Goal: Task Accomplishment & Management: Use online tool/utility

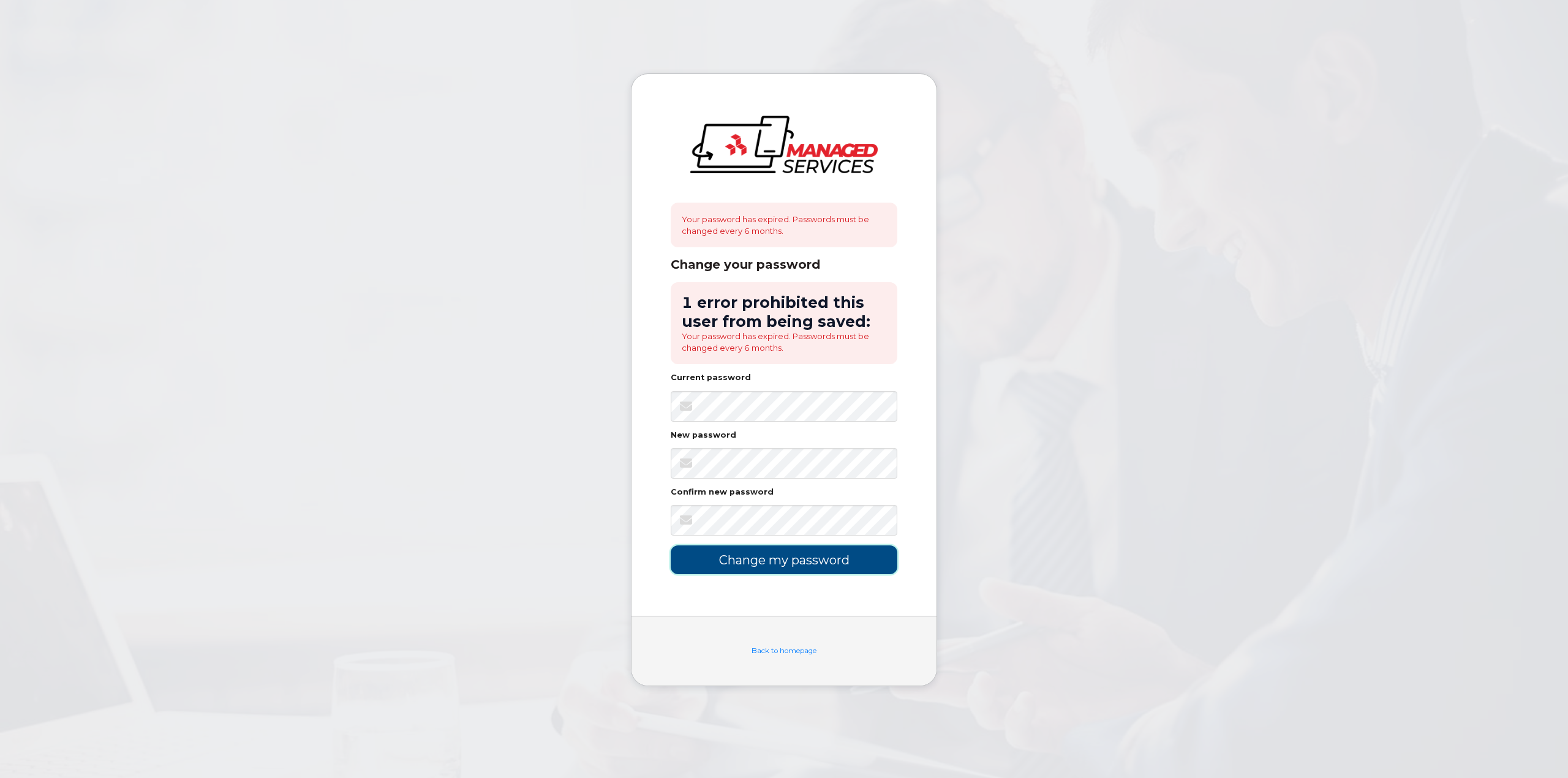
click at [708, 558] on input "Change my password" at bounding box center [784, 560] width 226 height 29
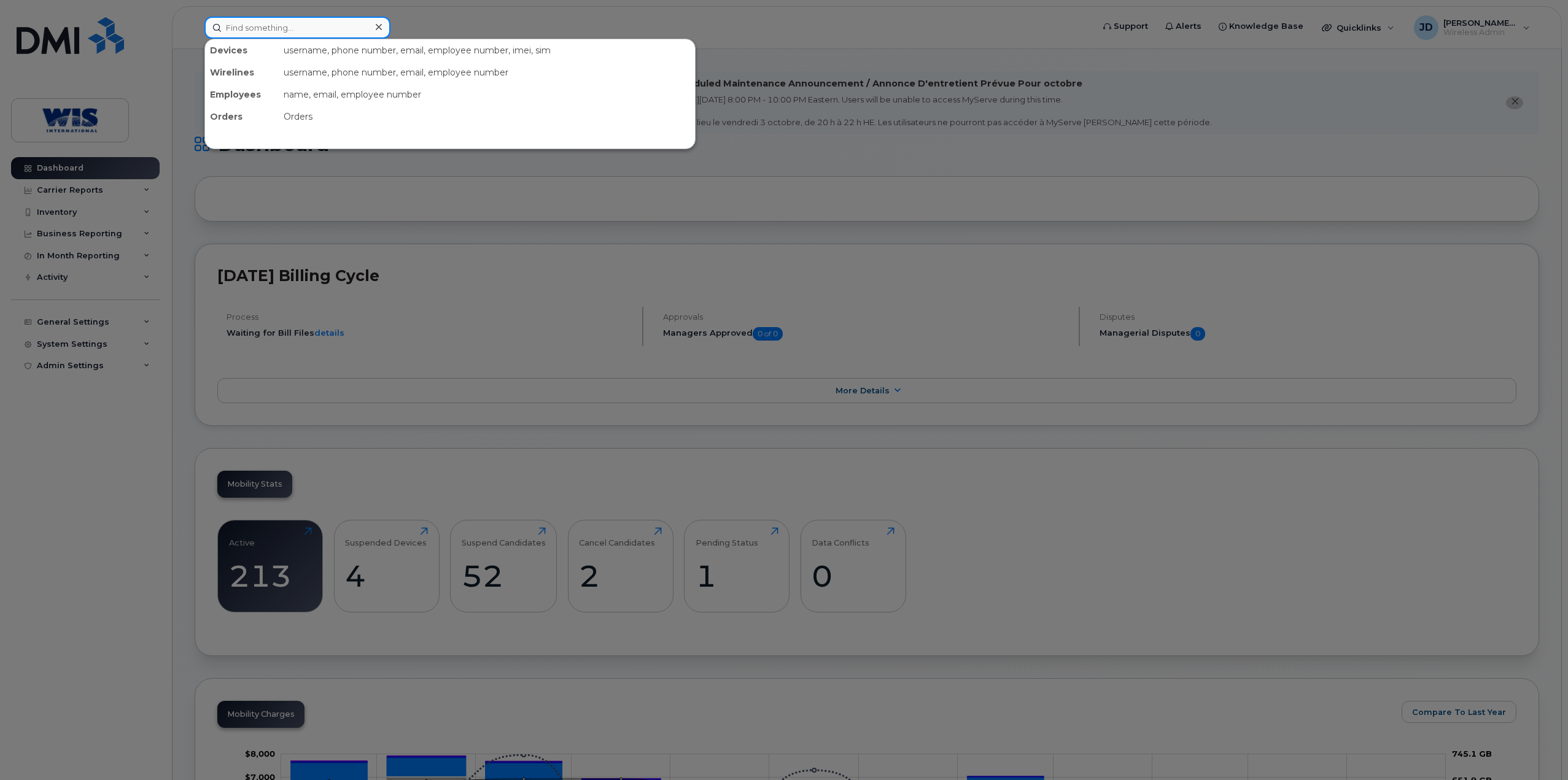
click at [301, 31] on input at bounding box center [297, 28] width 186 height 22
click at [301, 31] on input "354633854380128" at bounding box center [297, 28] width 186 height 22
type input "Paula"
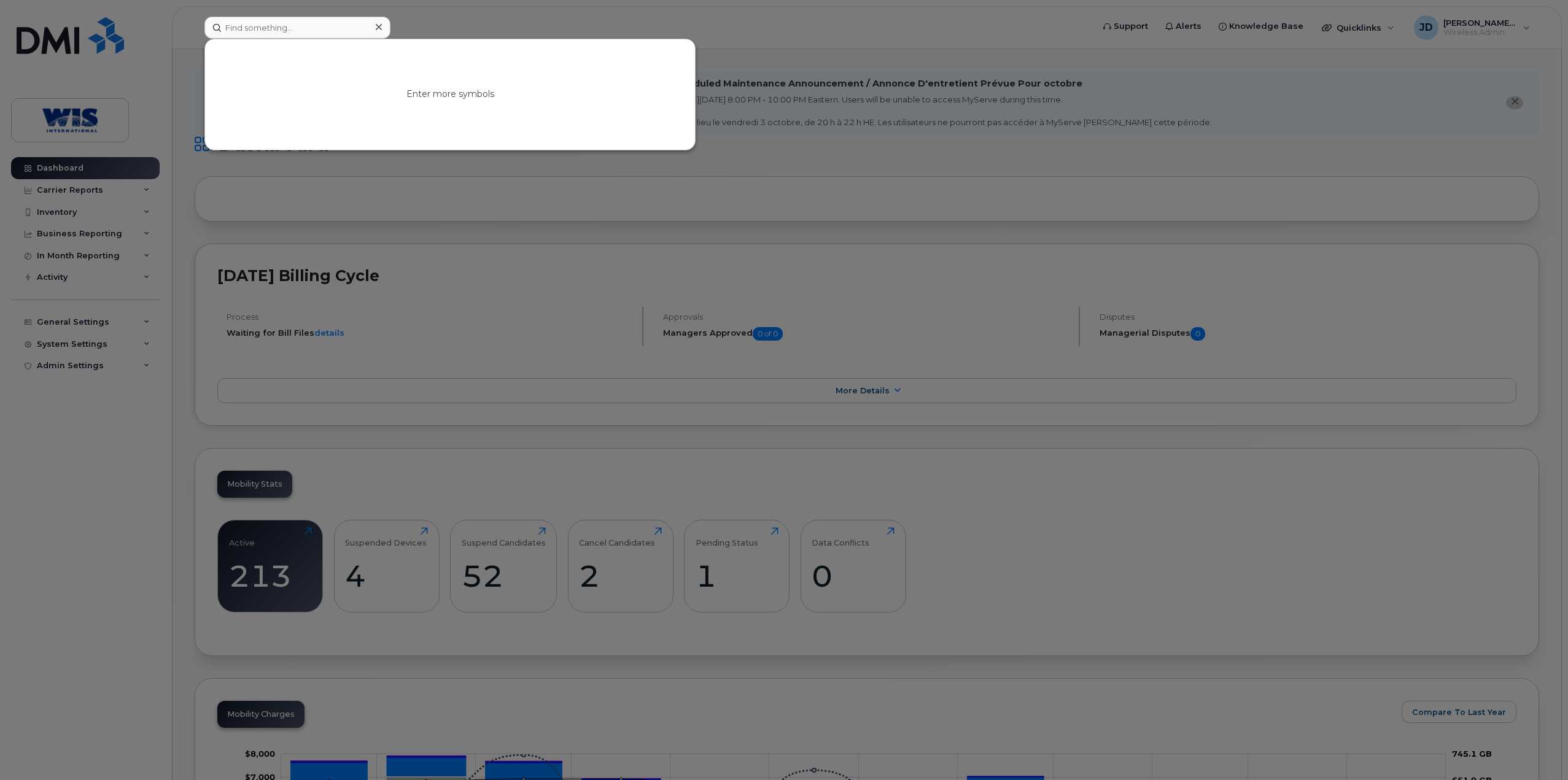
click at [184, 444] on div at bounding box center [784, 390] width 1568 height 780
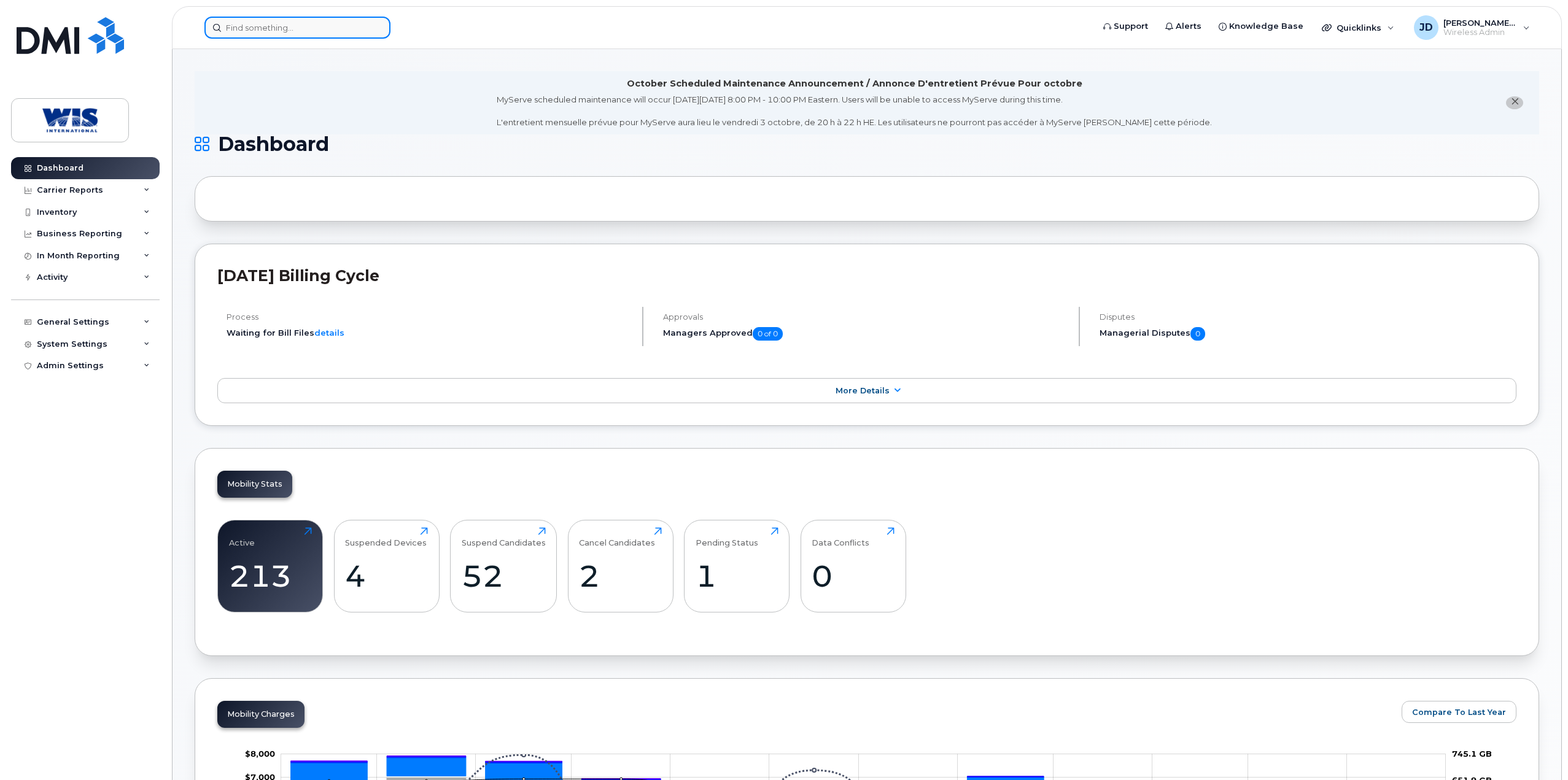
click at [270, 38] on input at bounding box center [297, 28] width 186 height 22
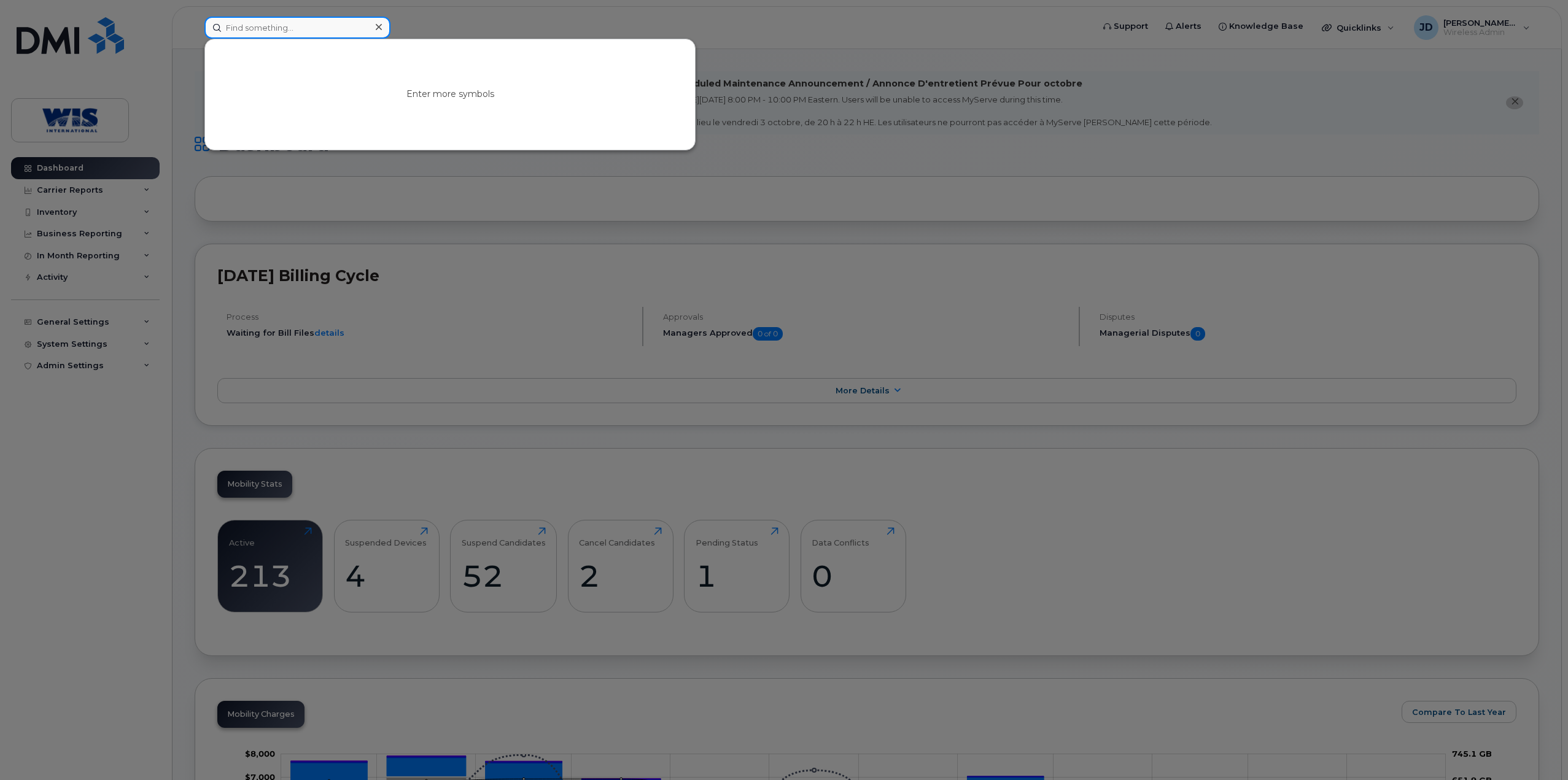
click at [274, 28] on input at bounding box center [297, 28] width 186 height 22
type input "Paula"
click at [80, 187] on div at bounding box center [784, 390] width 1568 height 780
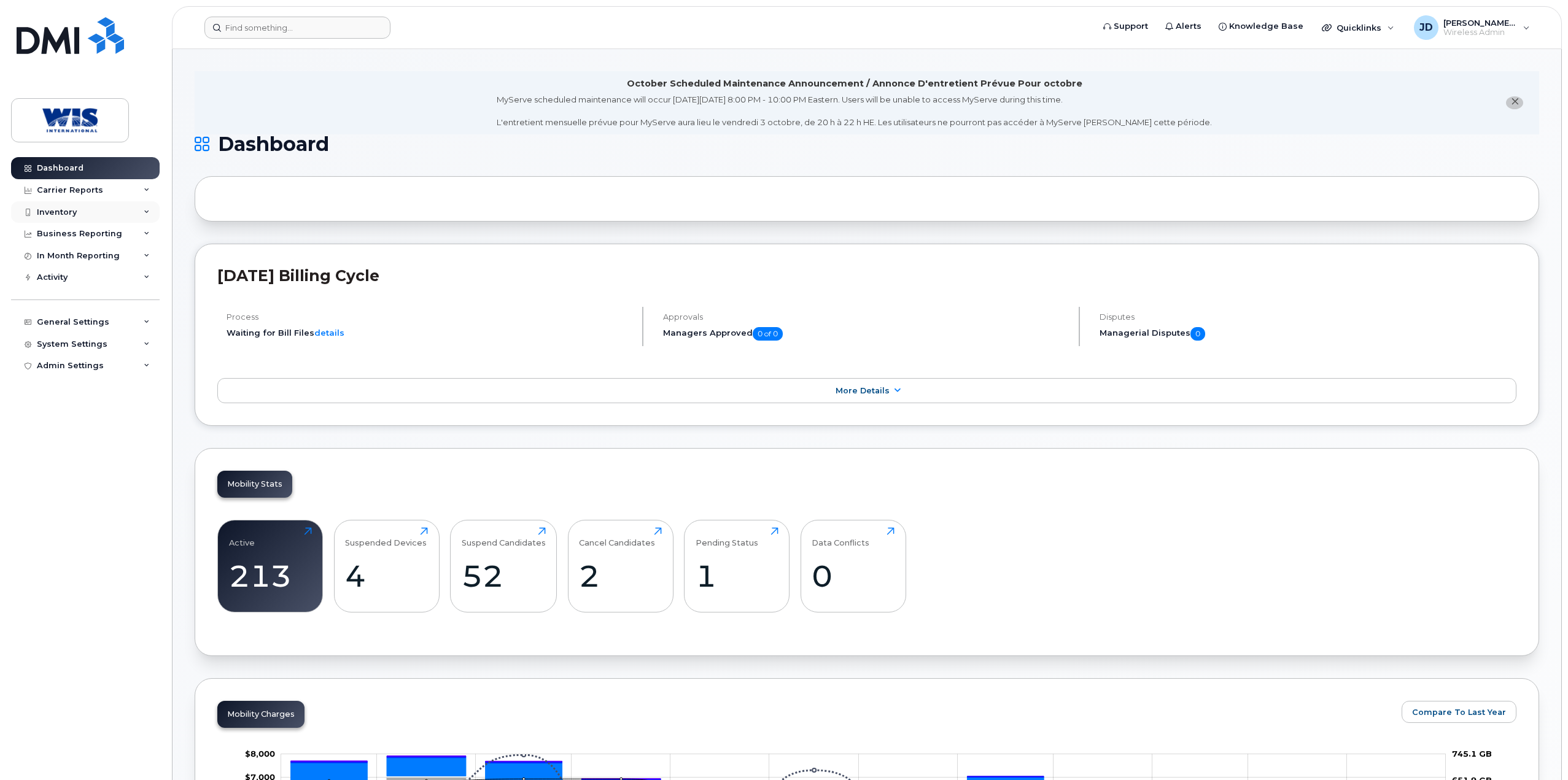
click at [81, 214] on div "Inventory" at bounding box center [85, 213] width 148 height 22
click at [68, 232] on div "Mobility Devices" at bounding box center [77, 234] width 69 height 11
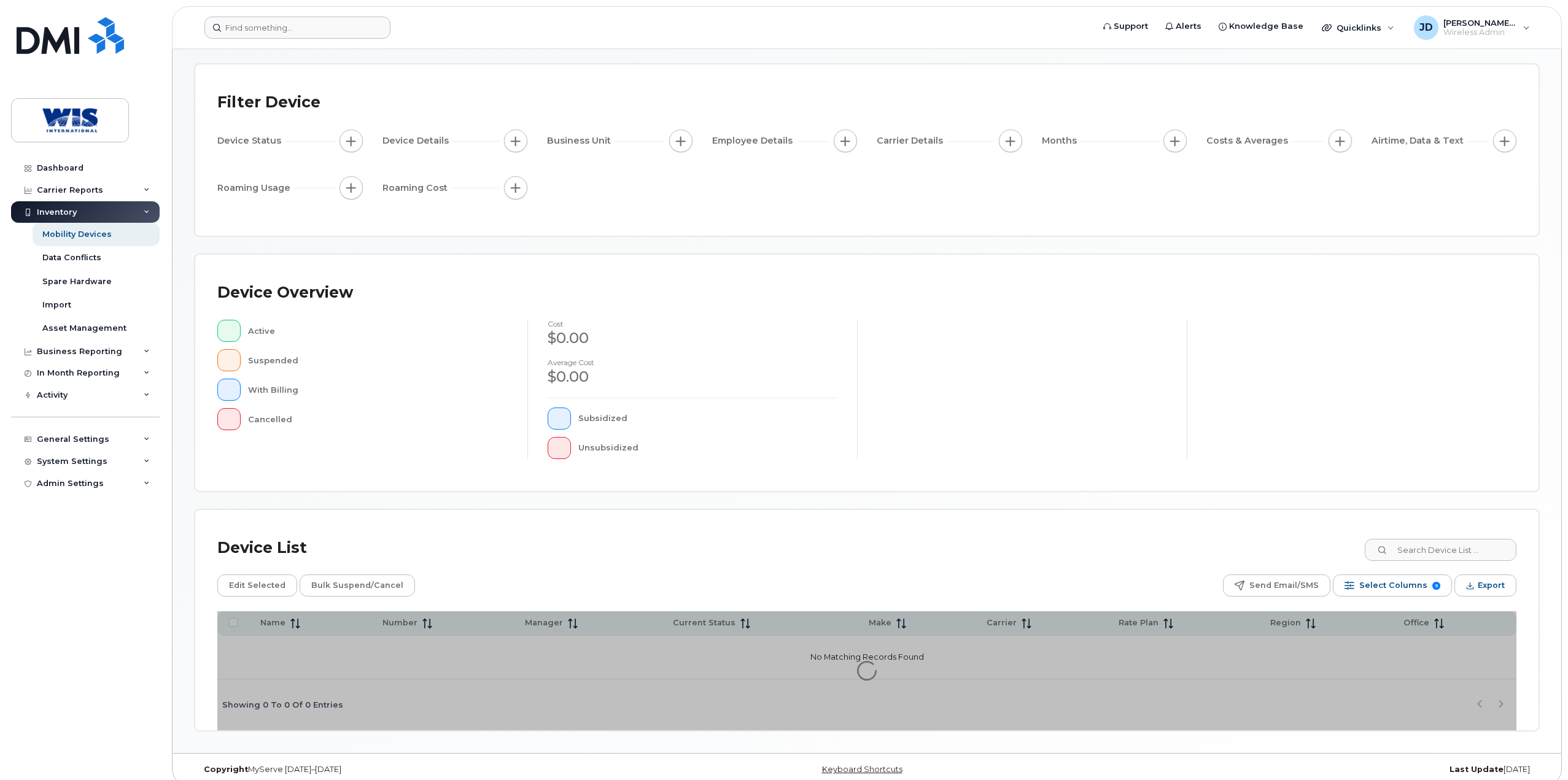
scroll to position [64, 0]
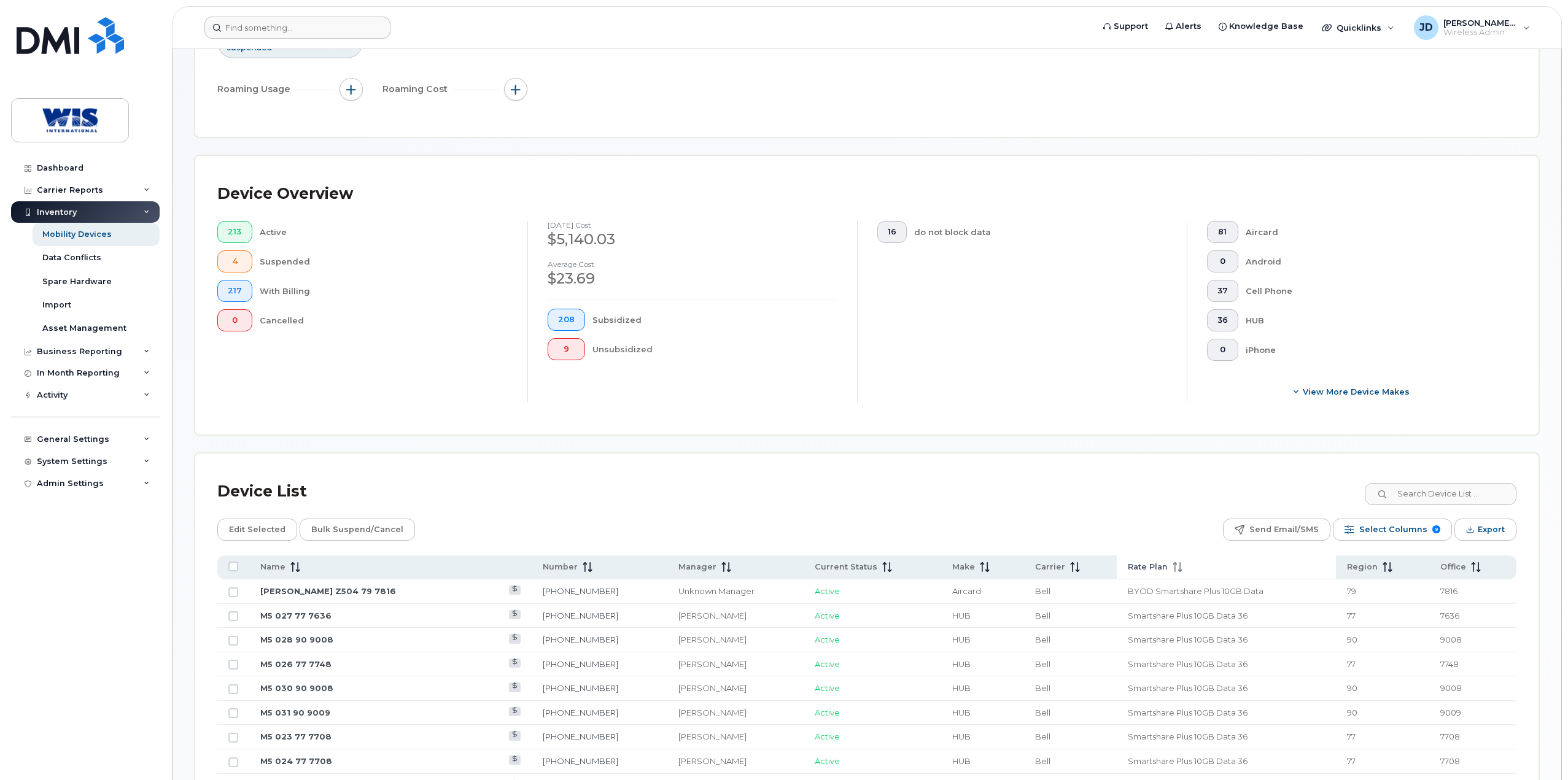
scroll to position [309, 0]
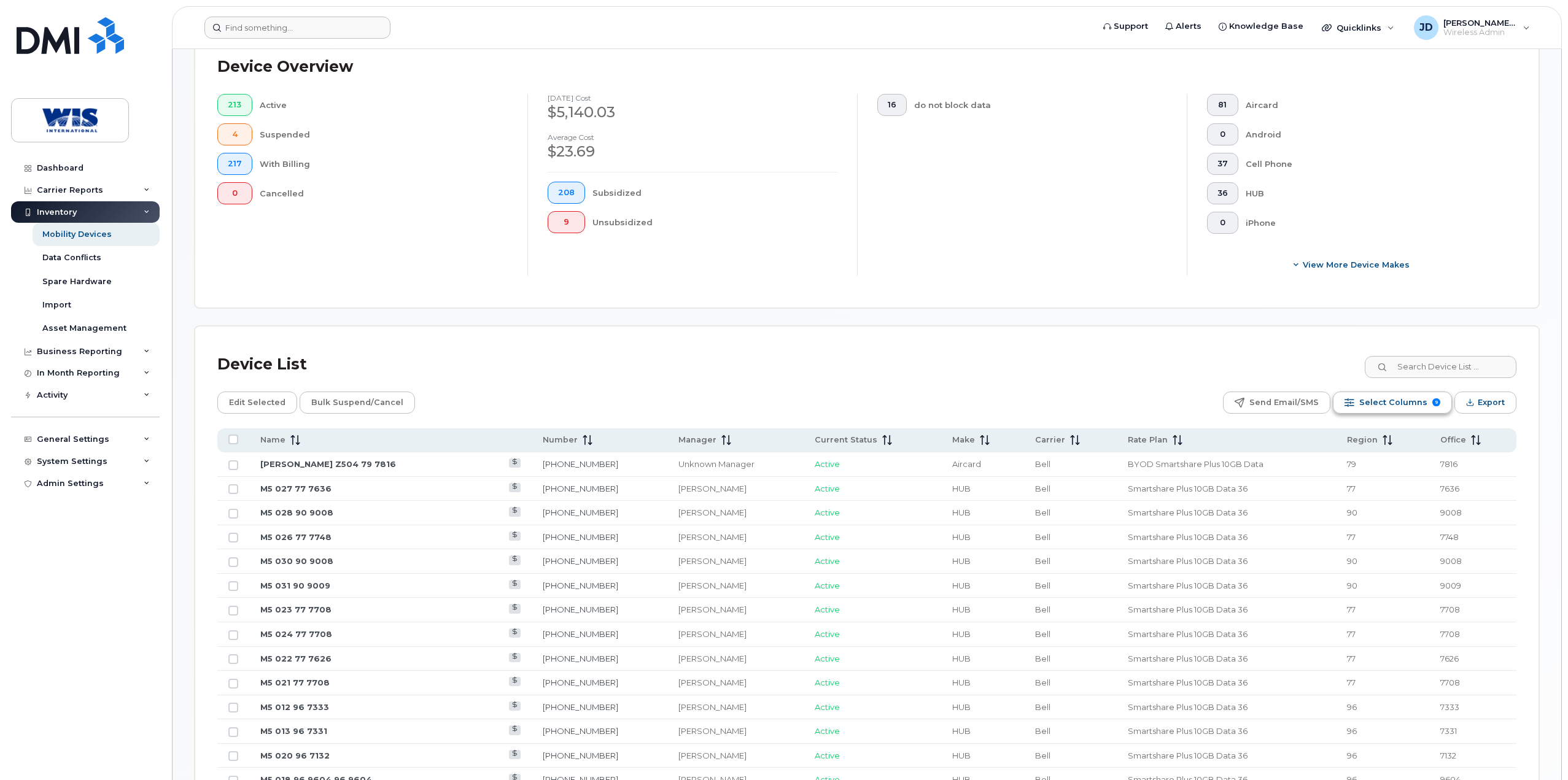
click at [1402, 399] on span "Select Columns" at bounding box center [1393, 403] width 68 height 19
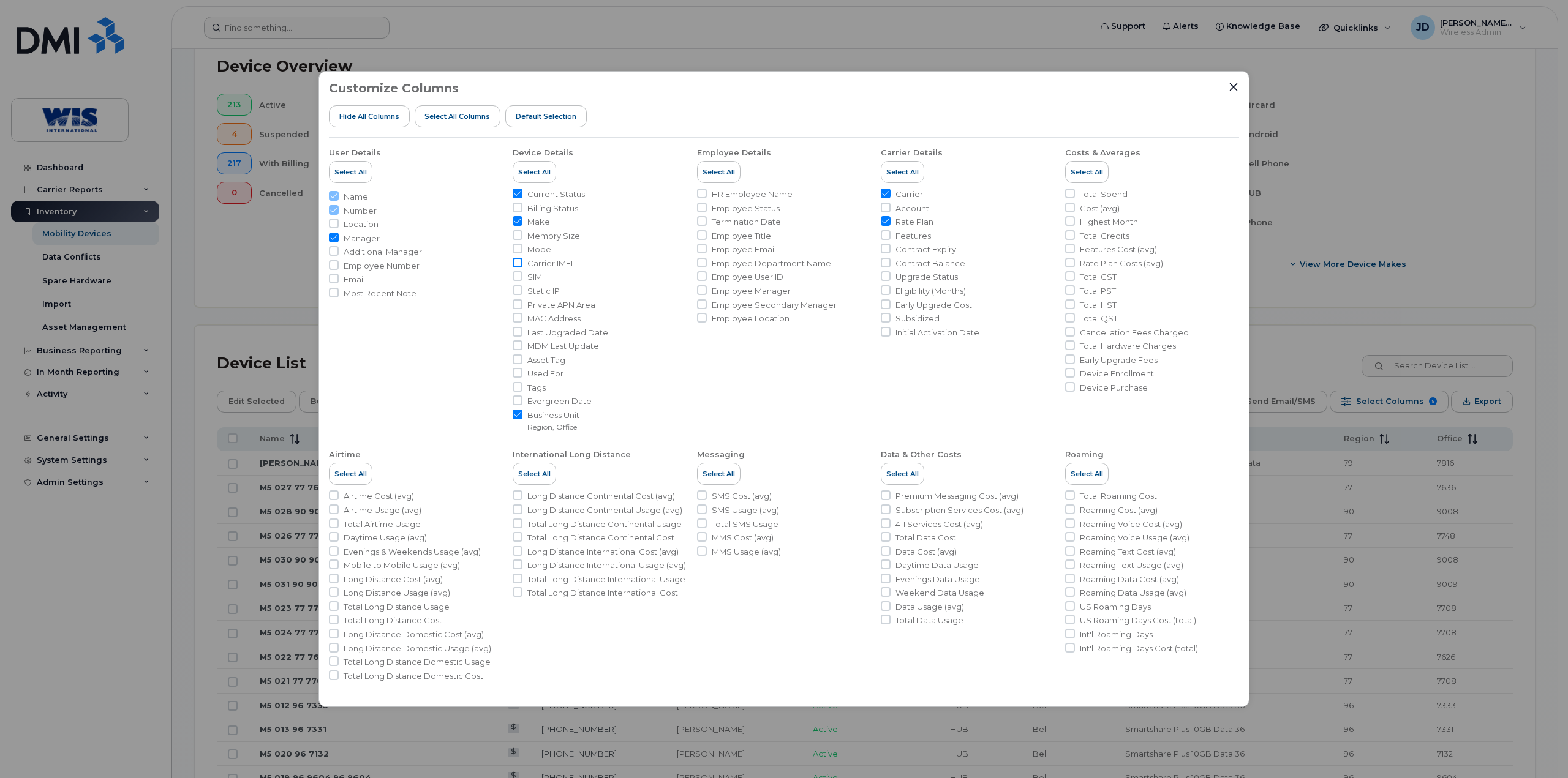
click at [521, 262] on input "Carrier IMEI" at bounding box center [517, 263] width 9 height 9
checkbox input "true"
click at [1242, 87] on div "Customize Columns Hide All Columns Select all Columns Default Selection User De…" at bounding box center [784, 389] width 931 height 637
click at [1232, 82] on icon "Close" at bounding box center [1233, 87] width 9 height 9
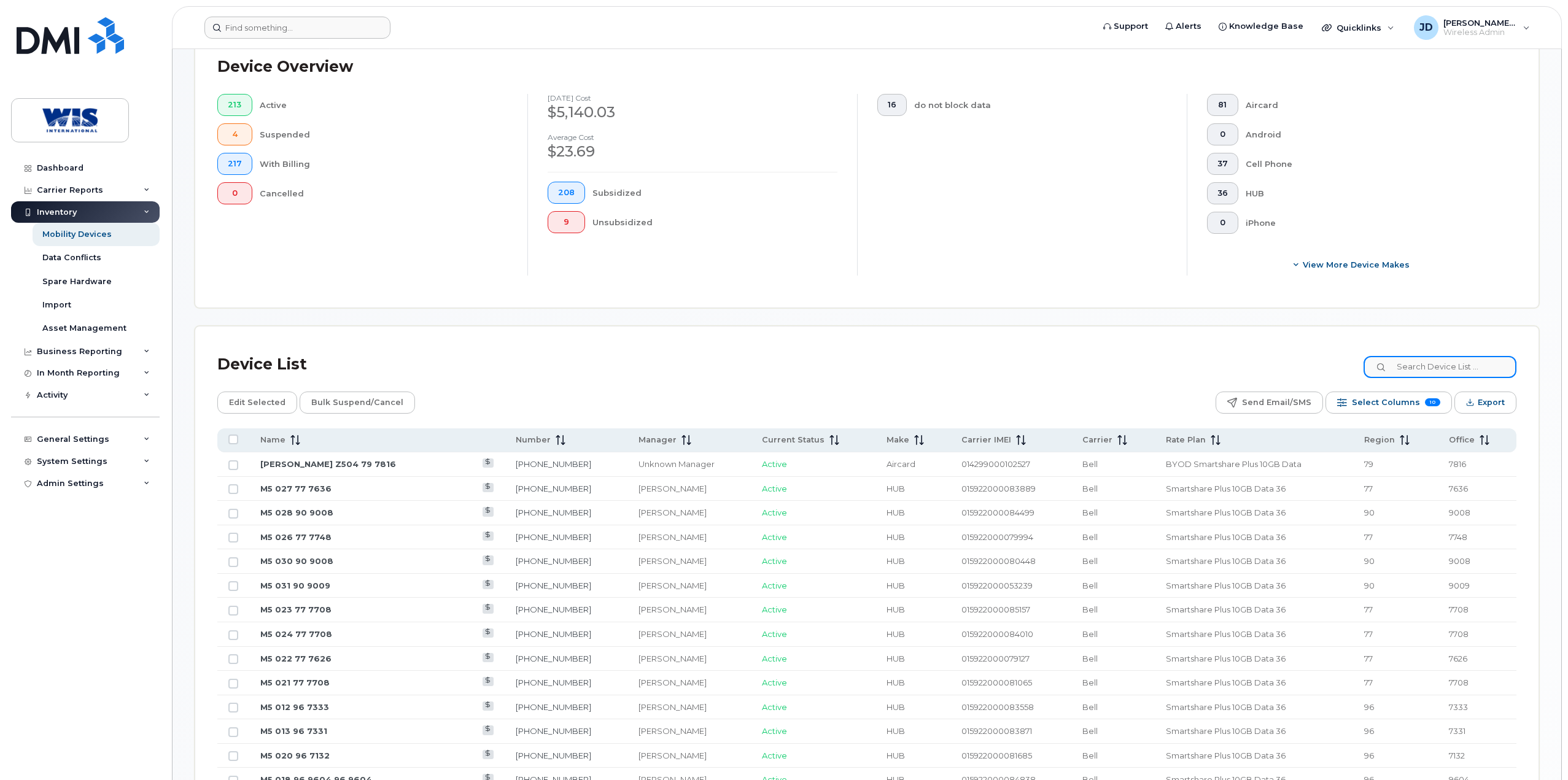
click at [1443, 373] on input at bounding box center [1440, 368] width 153 height 22
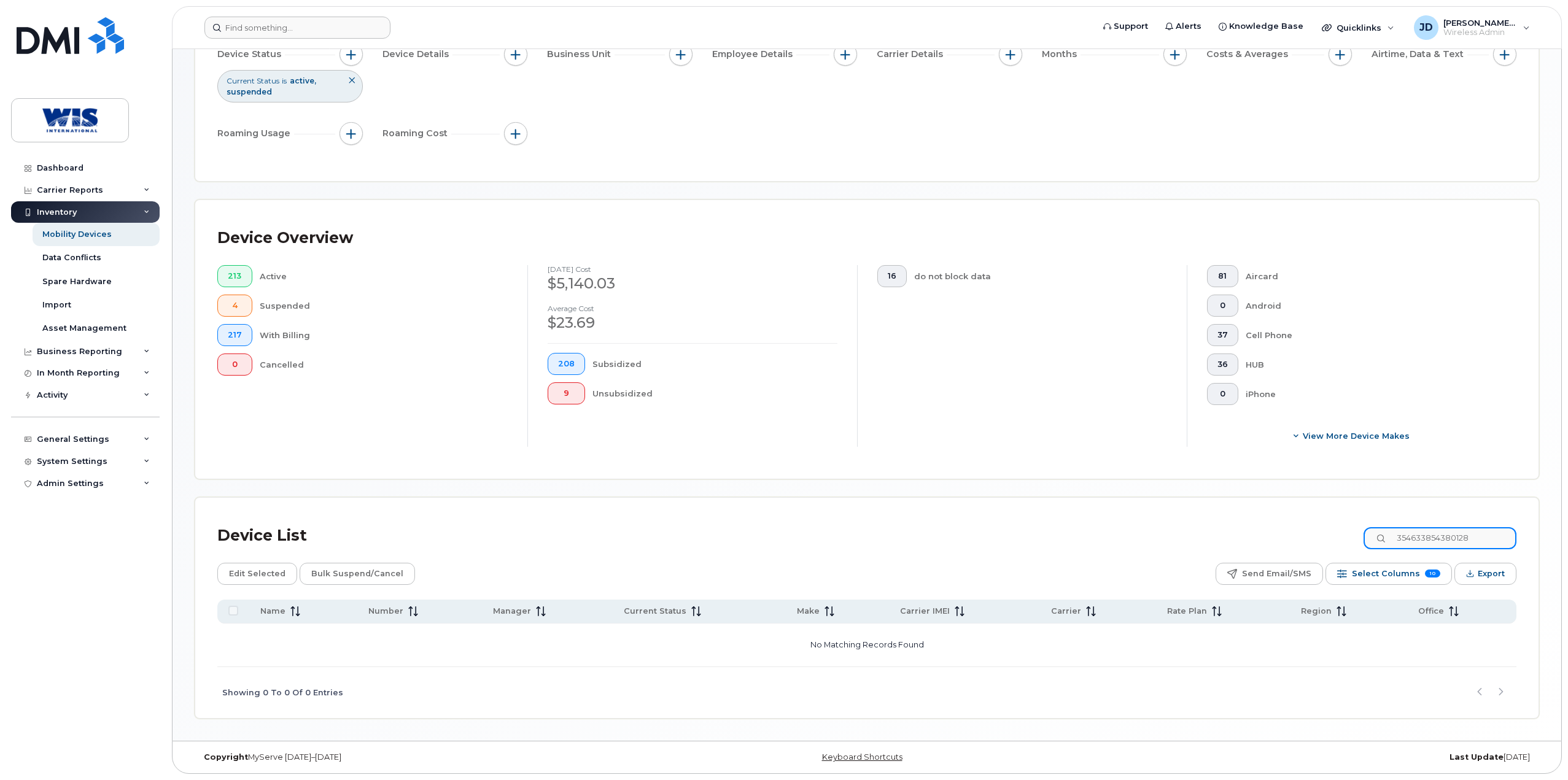
type input "354633854380128"
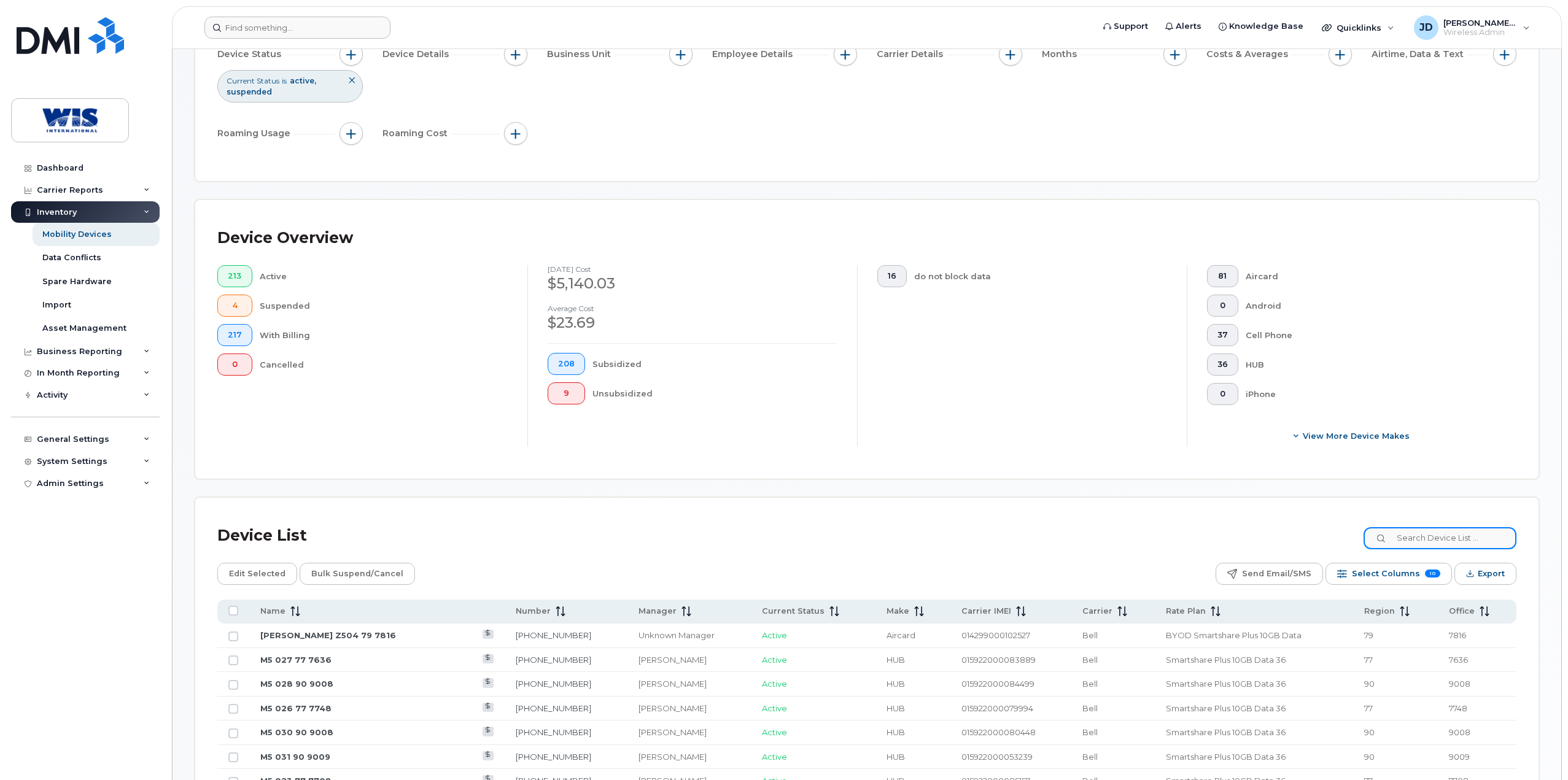
scroll to position [309, 0]
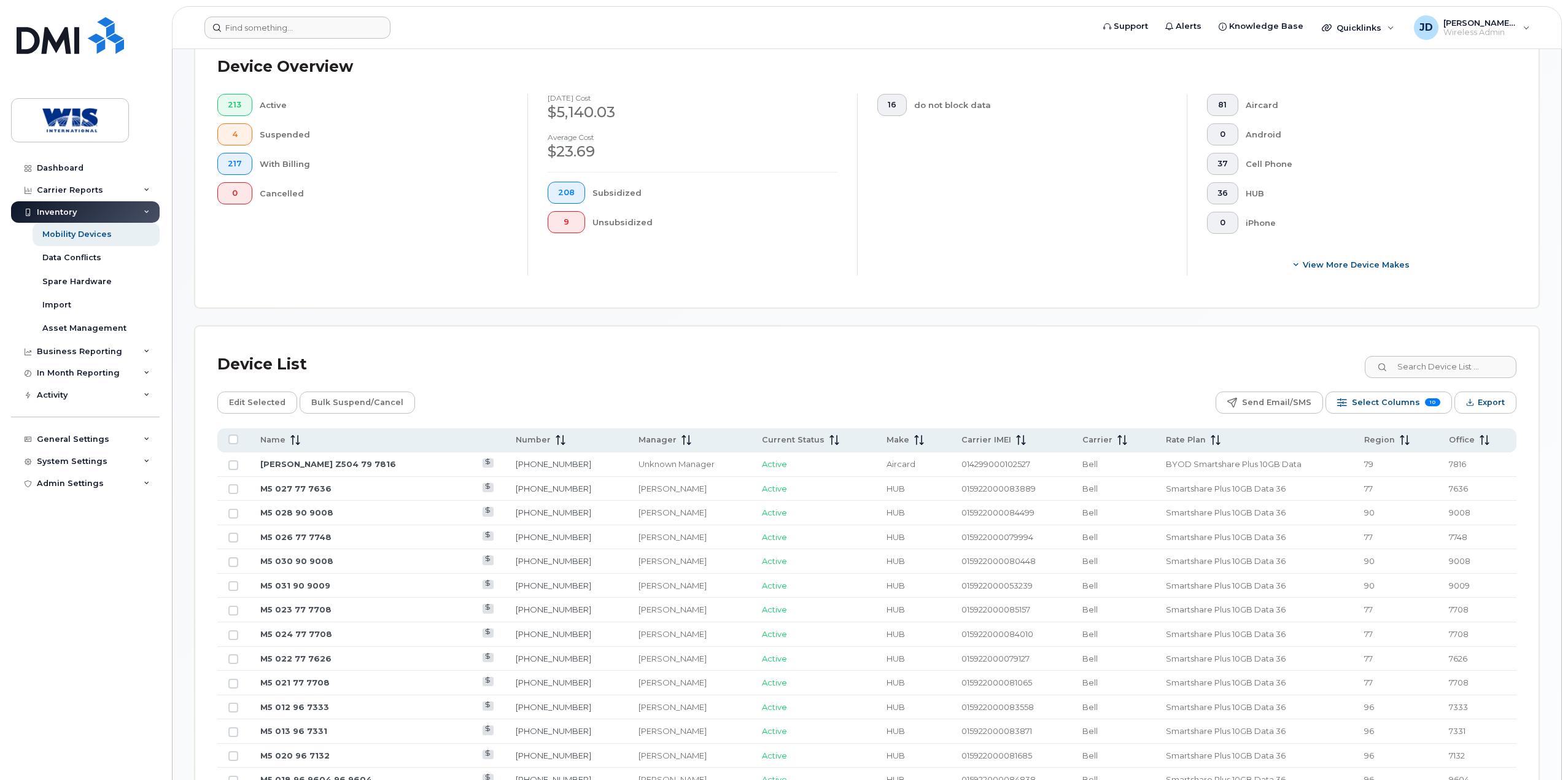
click at [290, 264] on div "213 Active 4 Suspended 217 With Billing 0 Cancelled" at bounding box center [363, 185] width 330 height 182
